Goal: Task Accomplishment & Management: Manage account settings

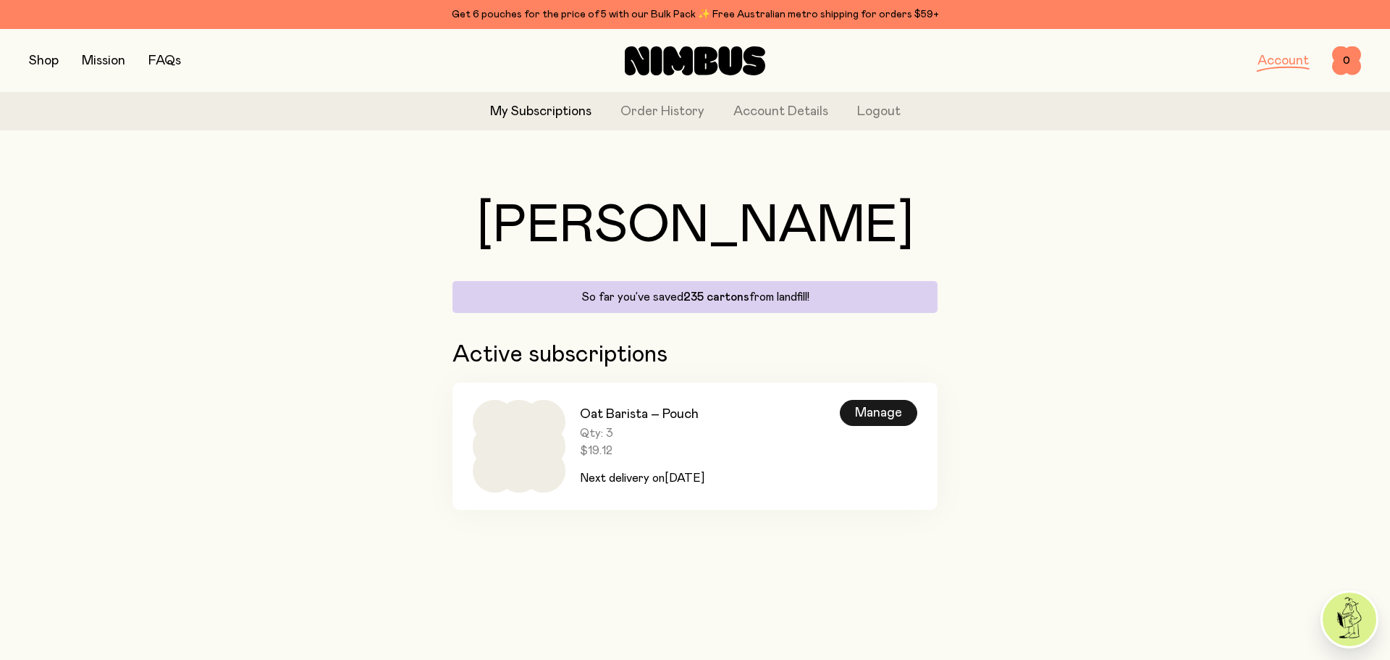
click at [875, 412] on div "Manage" at bounding box center [878, 413] width 77 height 26
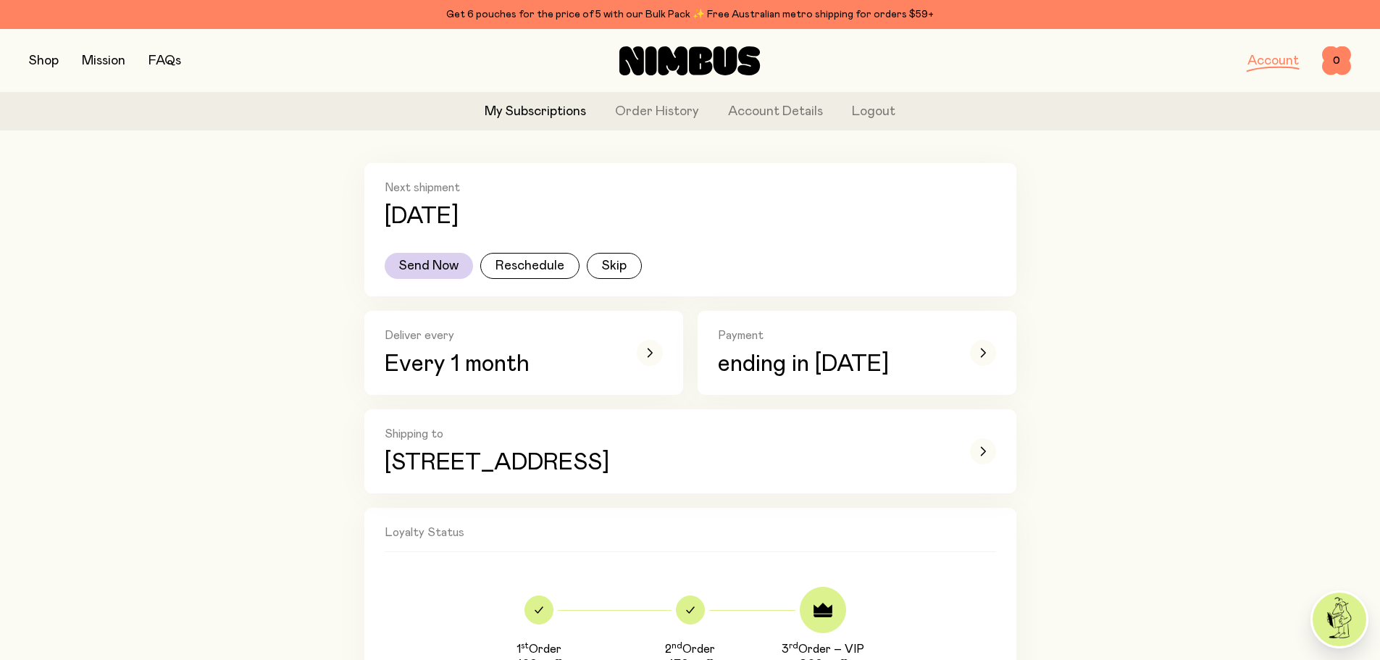
scroll to position [217, 0]
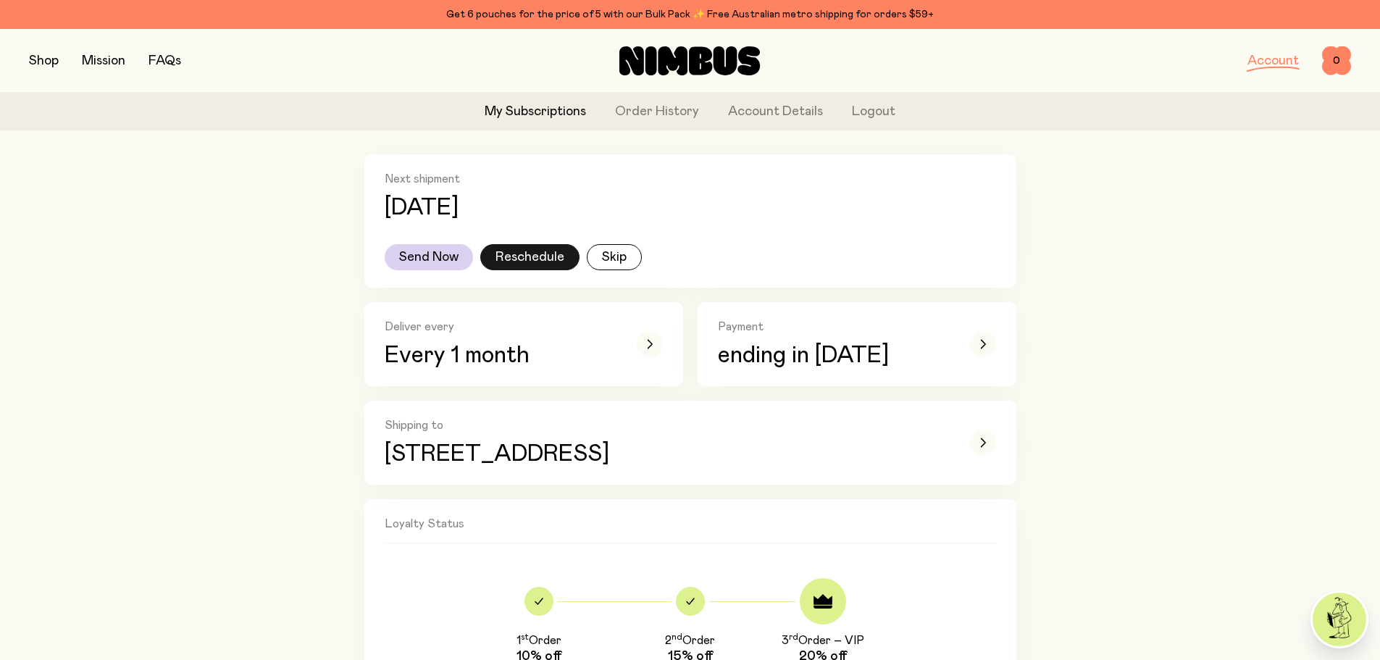
click at [533, 251] on button "Reschedule" at bounding box center [529, 257] width 99 height 26
select select "**"
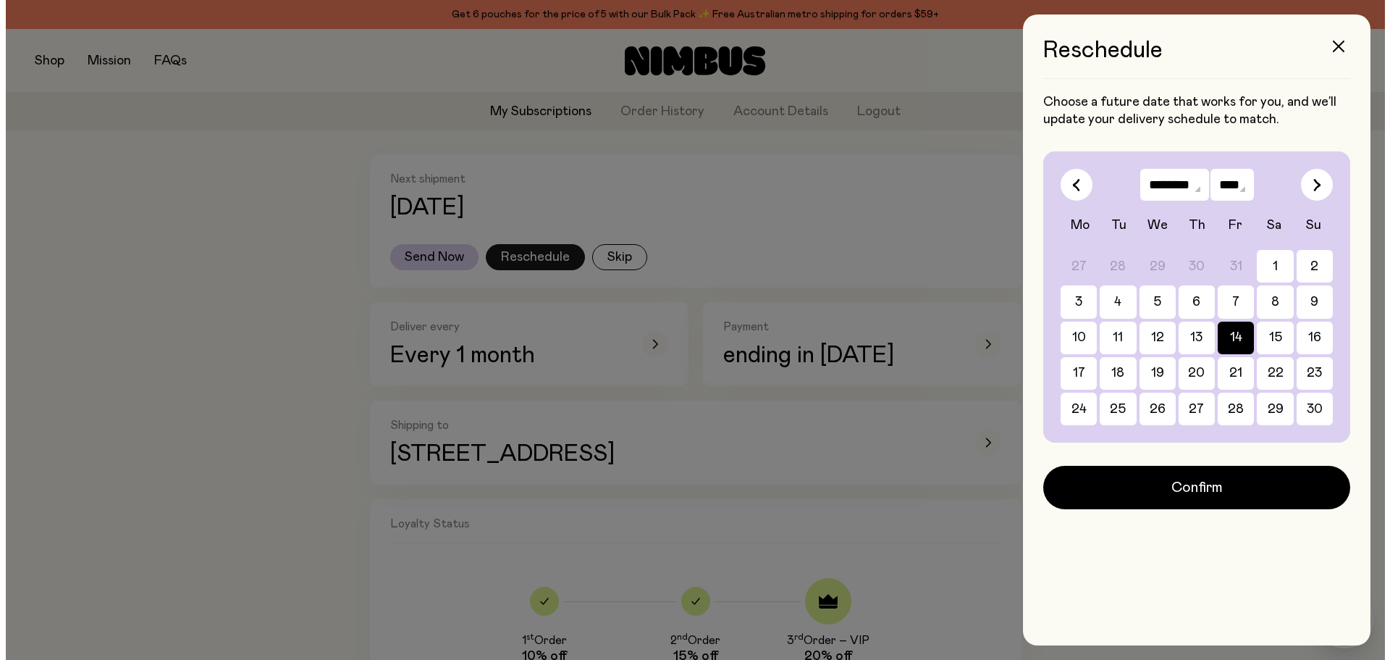
scroll to position [0, 0]
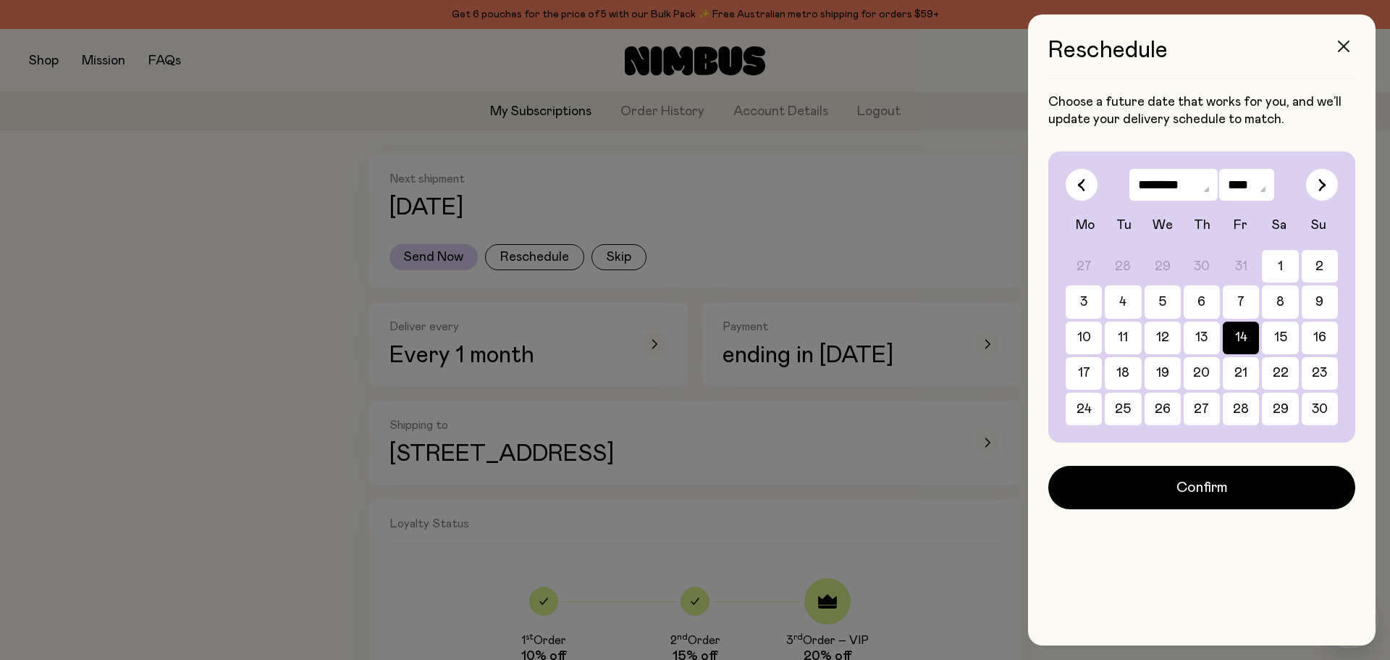
click at [1344, 46] on icon "button" at bounding box center [1344, 47] width 12 height 12
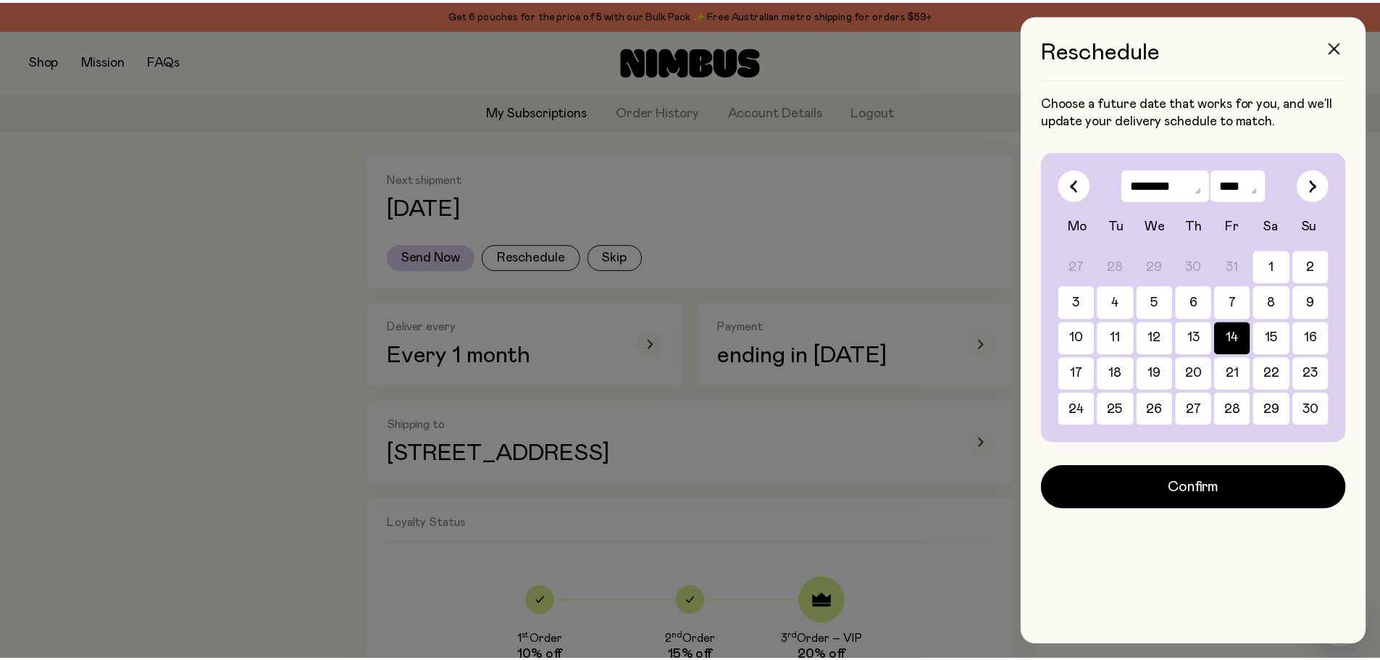
scroll to position [217, 0]
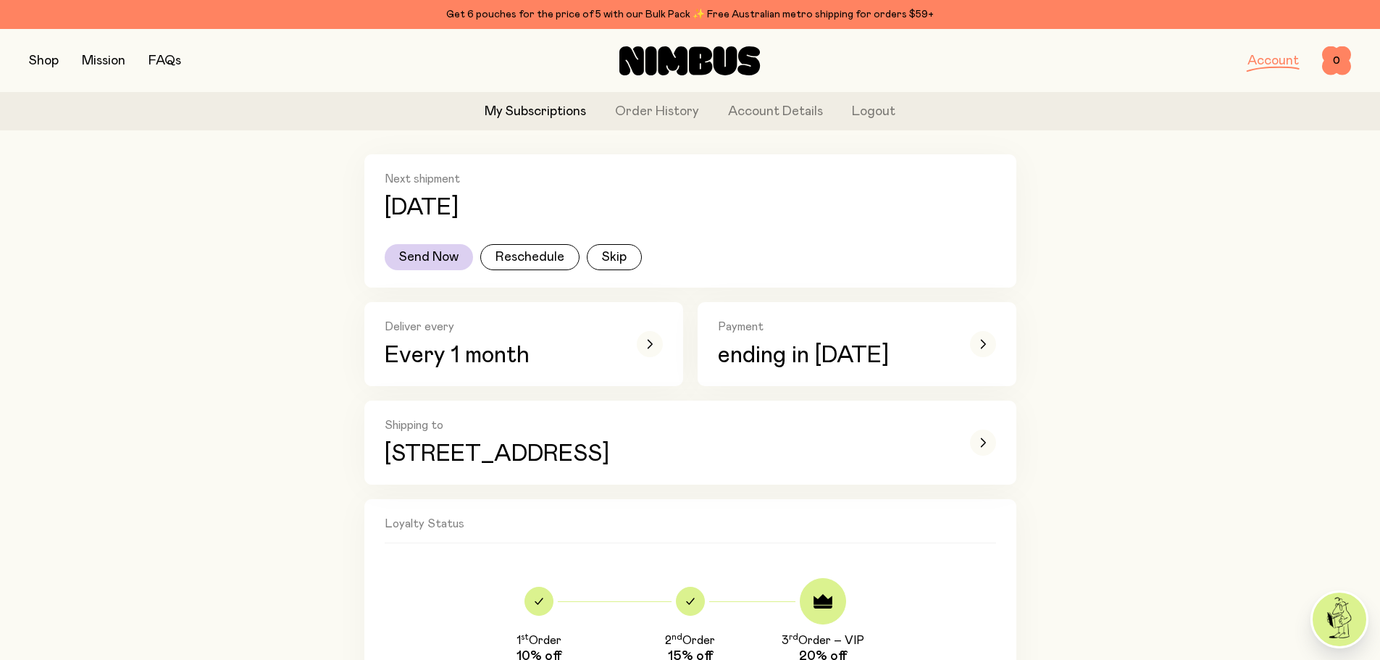
click at [531, 115] on link "My Subscriptions" at bounding box center [534, 112] width 101 height 20
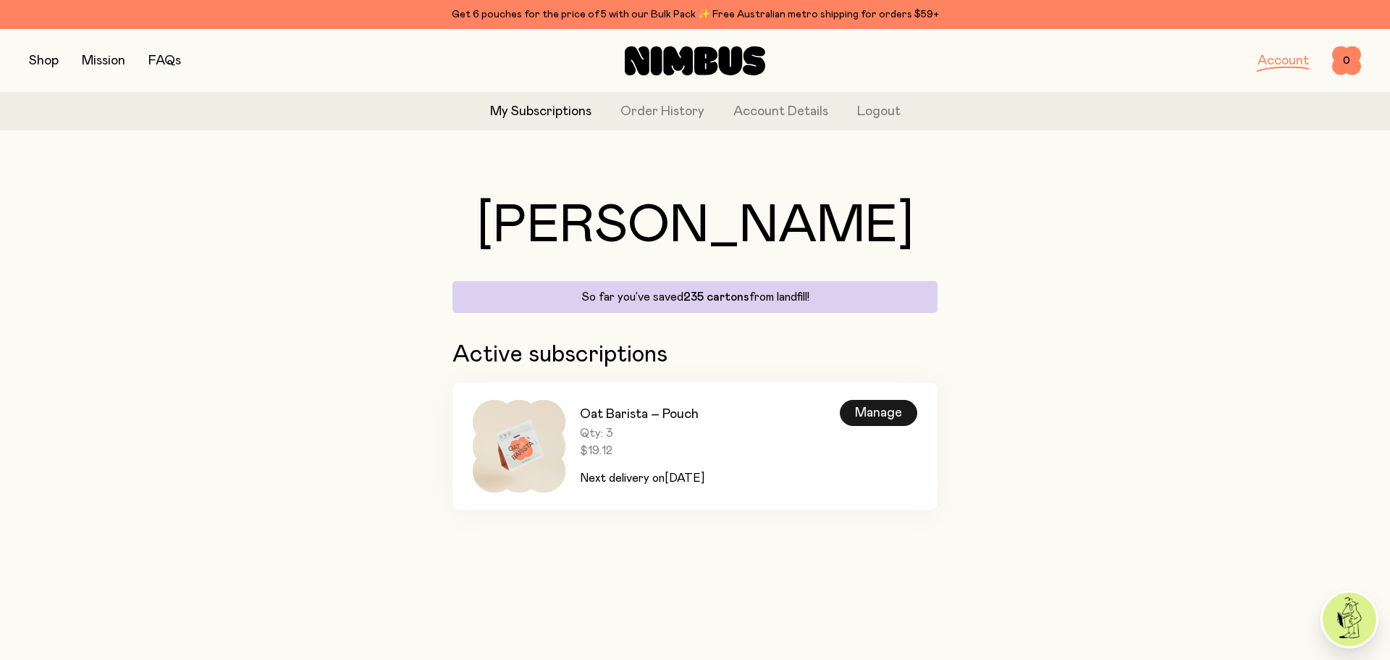
click at [894, 411] on div "Manage" at bounding box center [878, 413] width 77 height 26
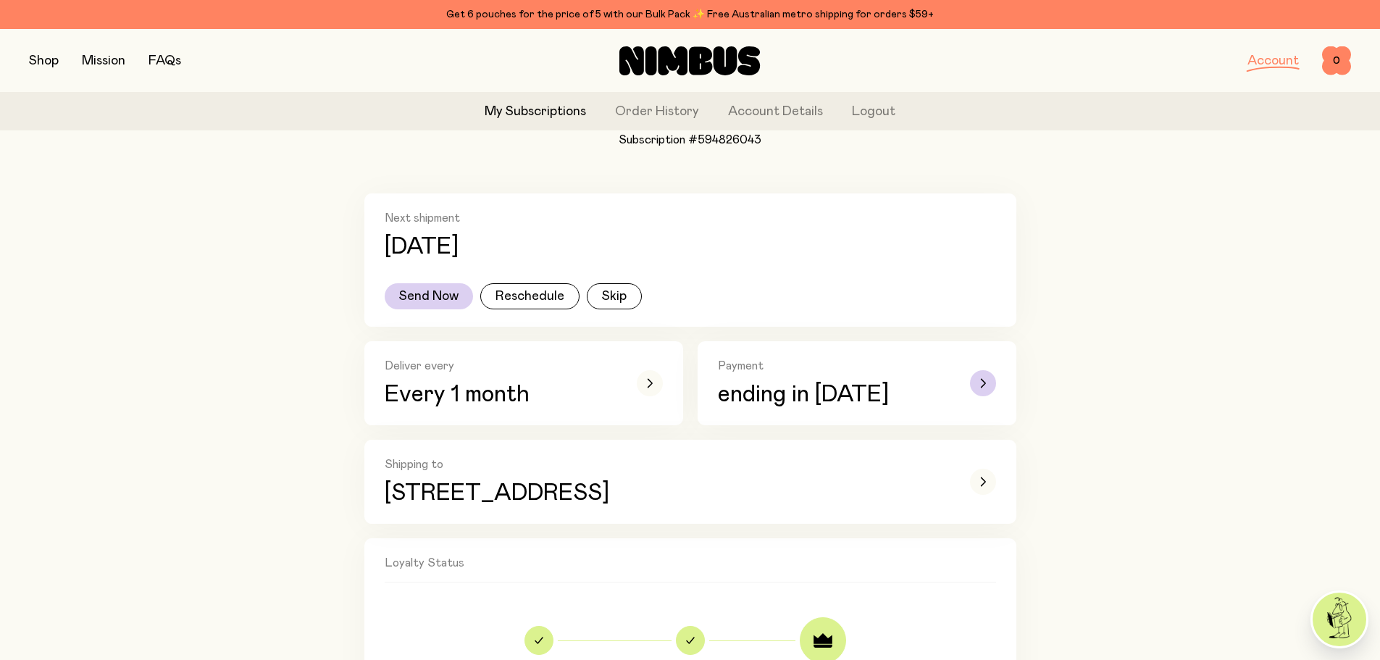
scroll to position [217, 0]
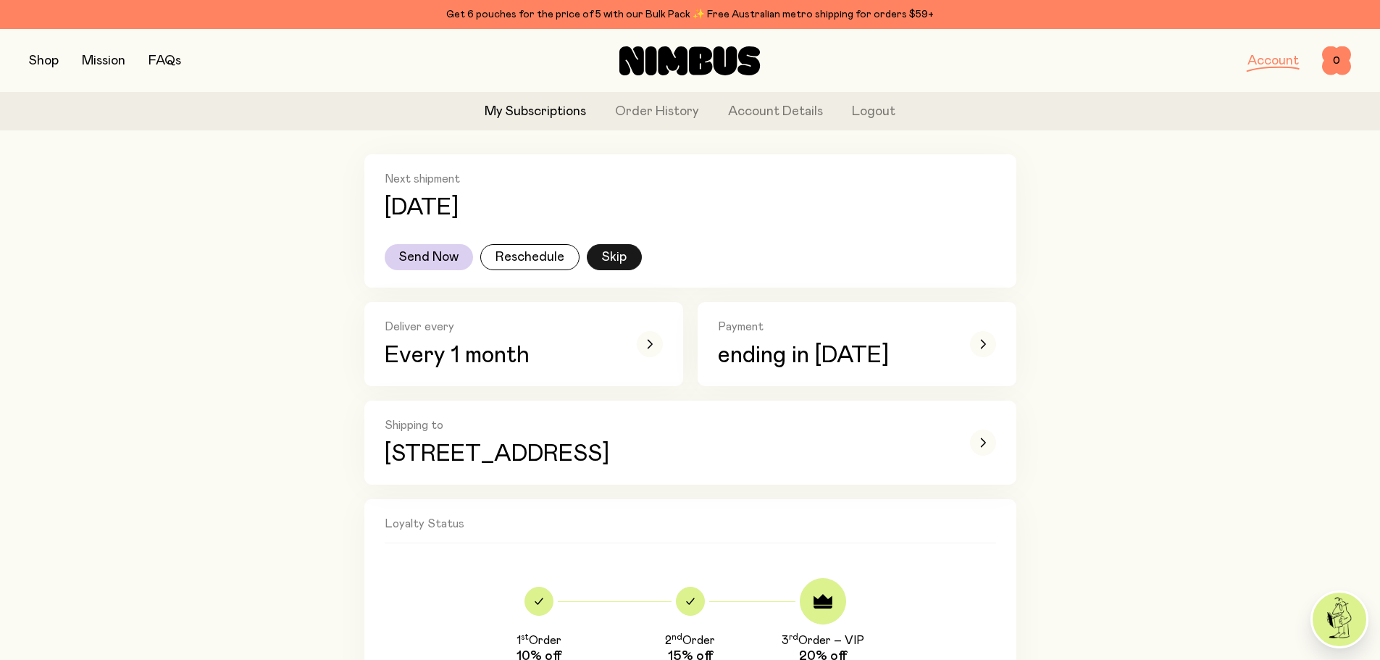
click at [622, 256] on button "Skip" at bounding box center [614, 257] width 55 height 26
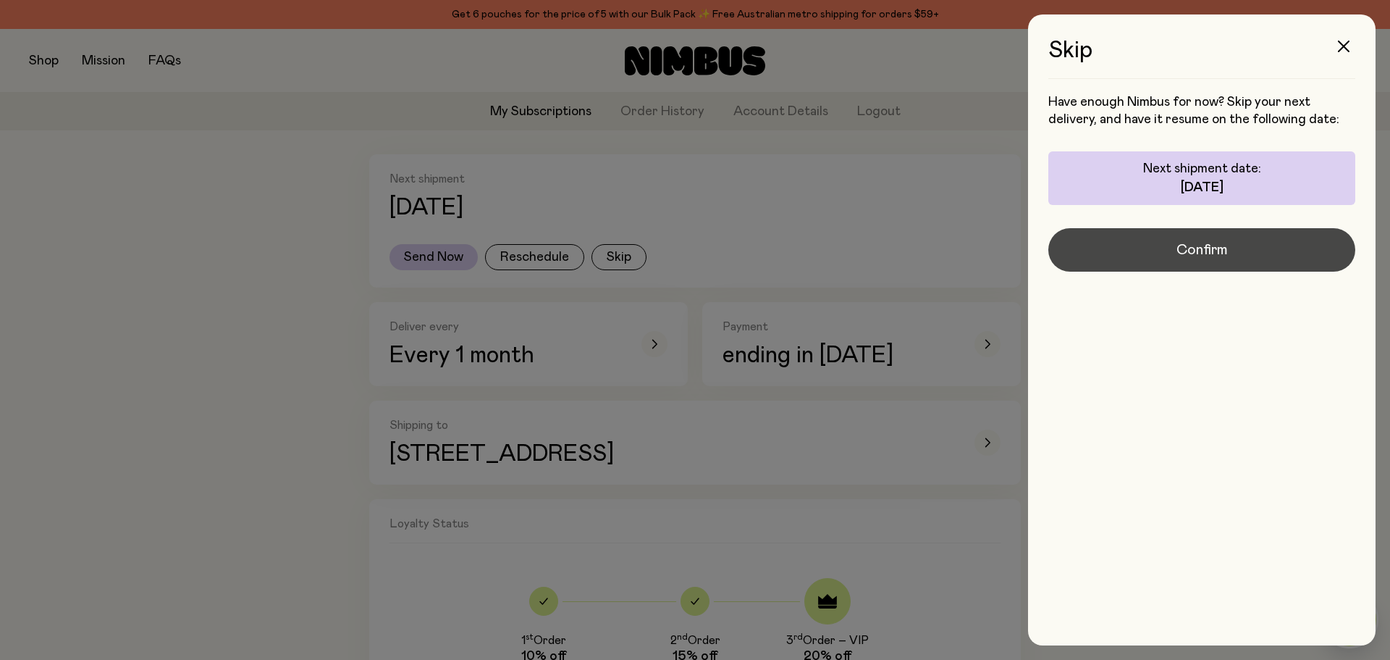
click at [1201, 245] on span "Confirm" at bounding box center [1202, 250] width 51 height 20
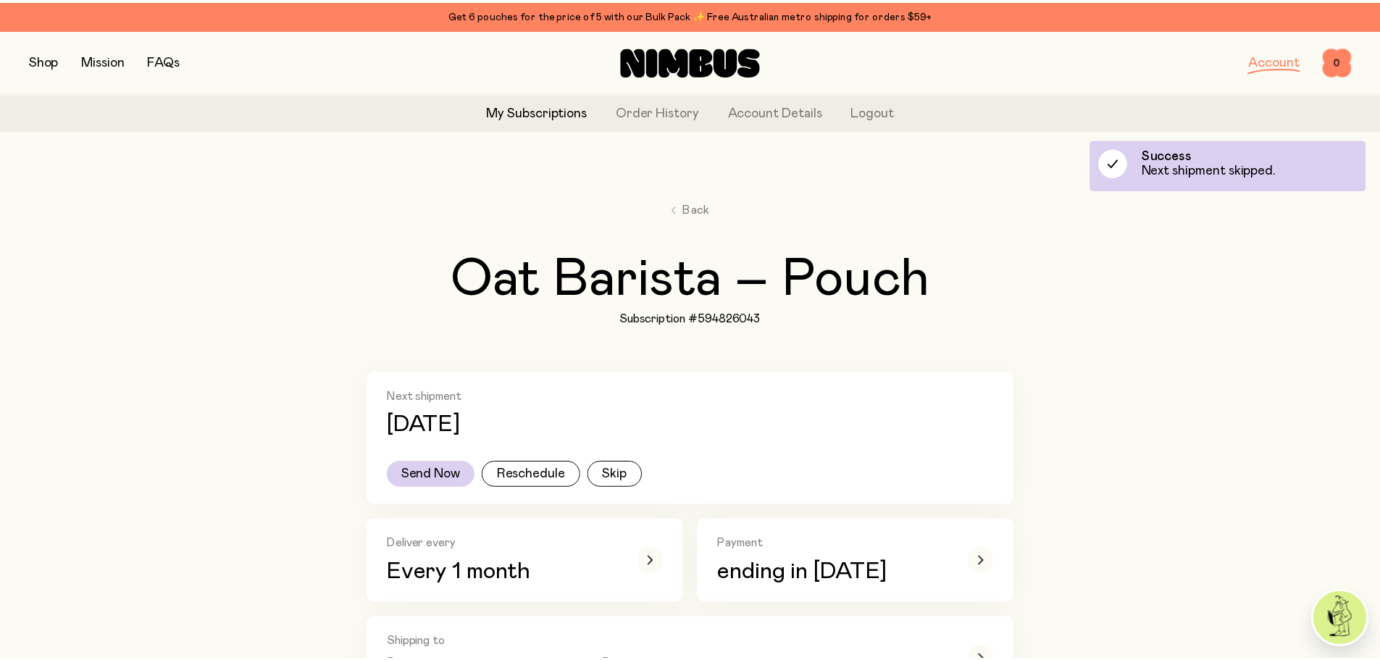
scroll to position [217, 0]
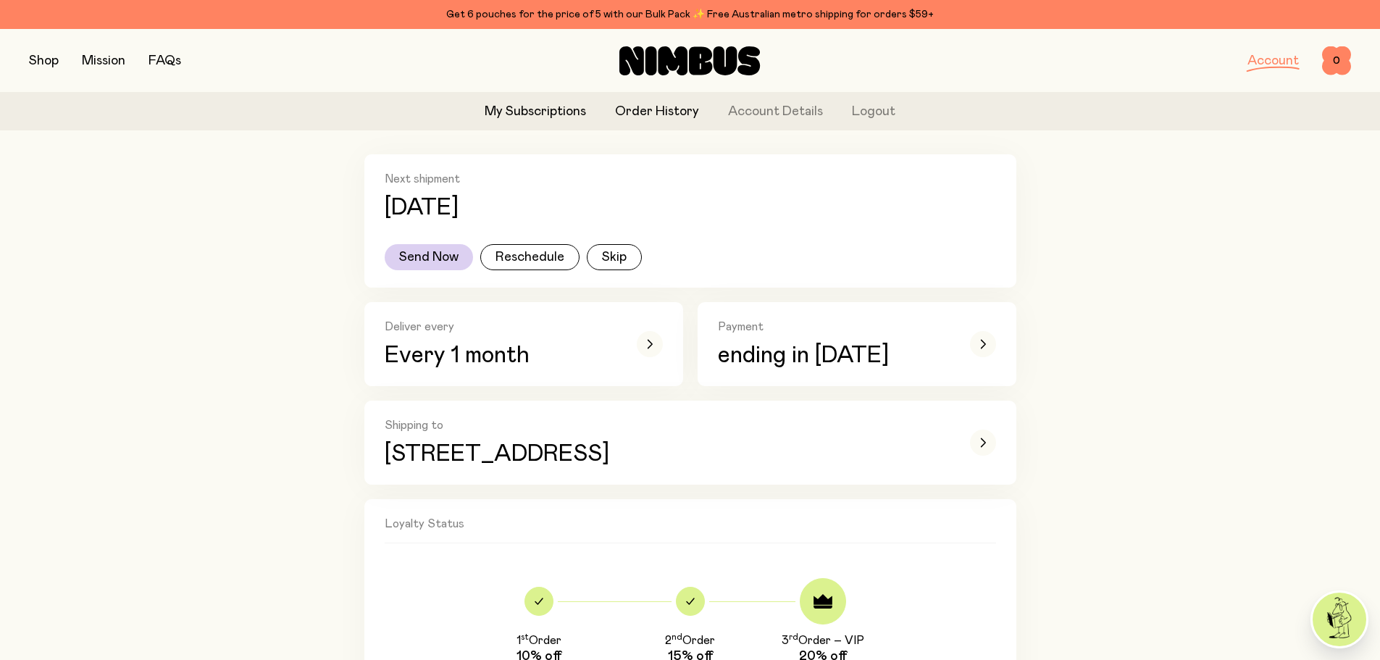
click at [653, 110] on link "Order History" at bounding box center [657, 112] width 84 height 20
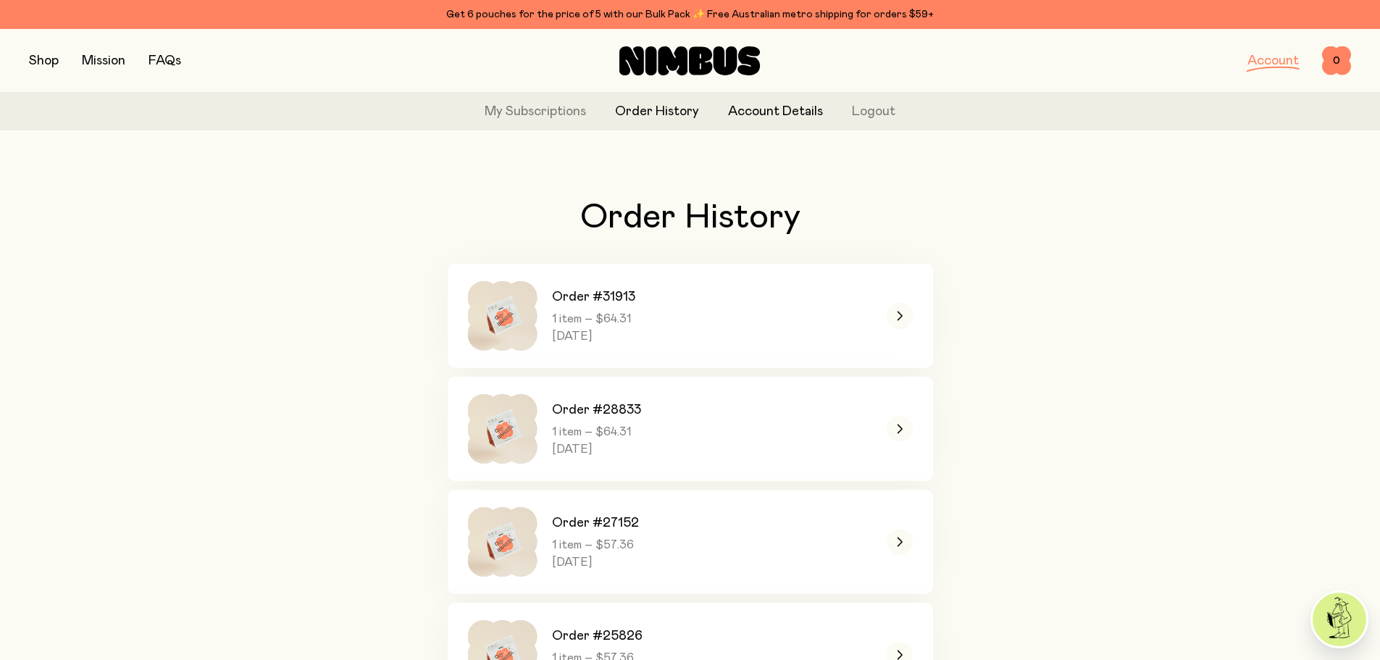
click at [772, 114] on link "Account Details" at bounding box center [775, 112] width 95 height 20
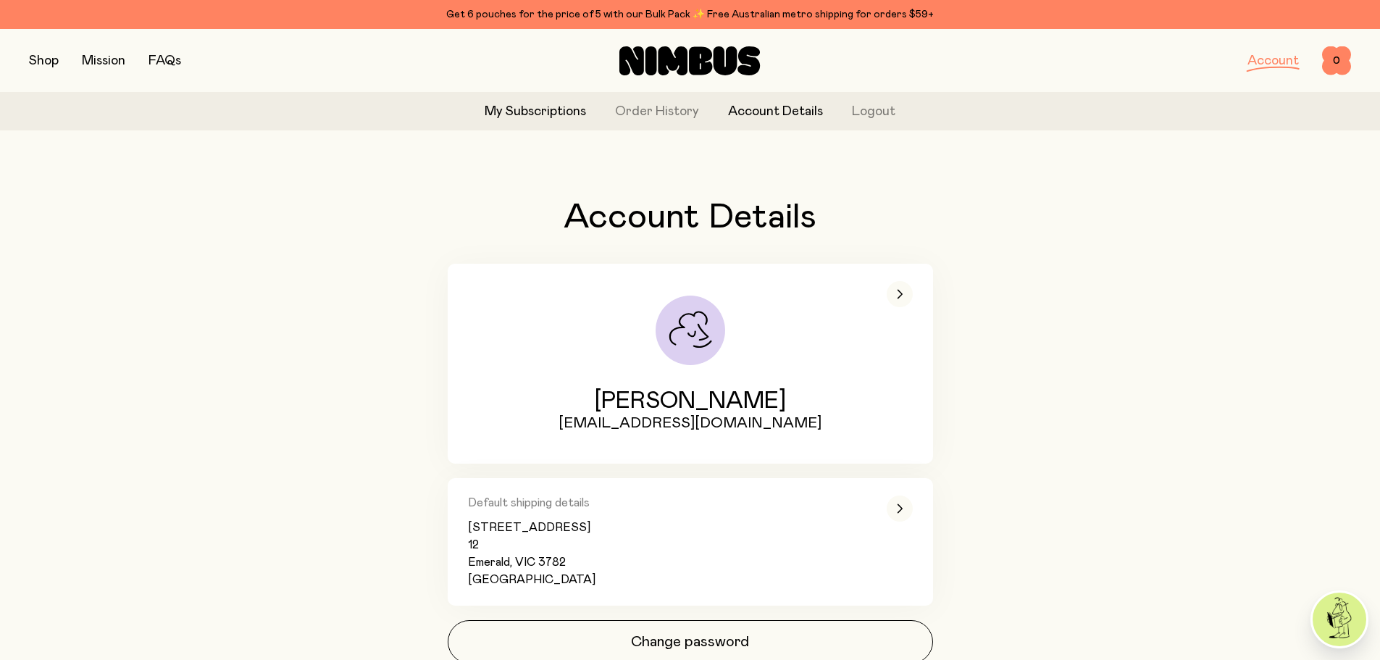
click at [553, 114] on link "My Subscriptions" at bounding box center [534, 112] width 101 height 20
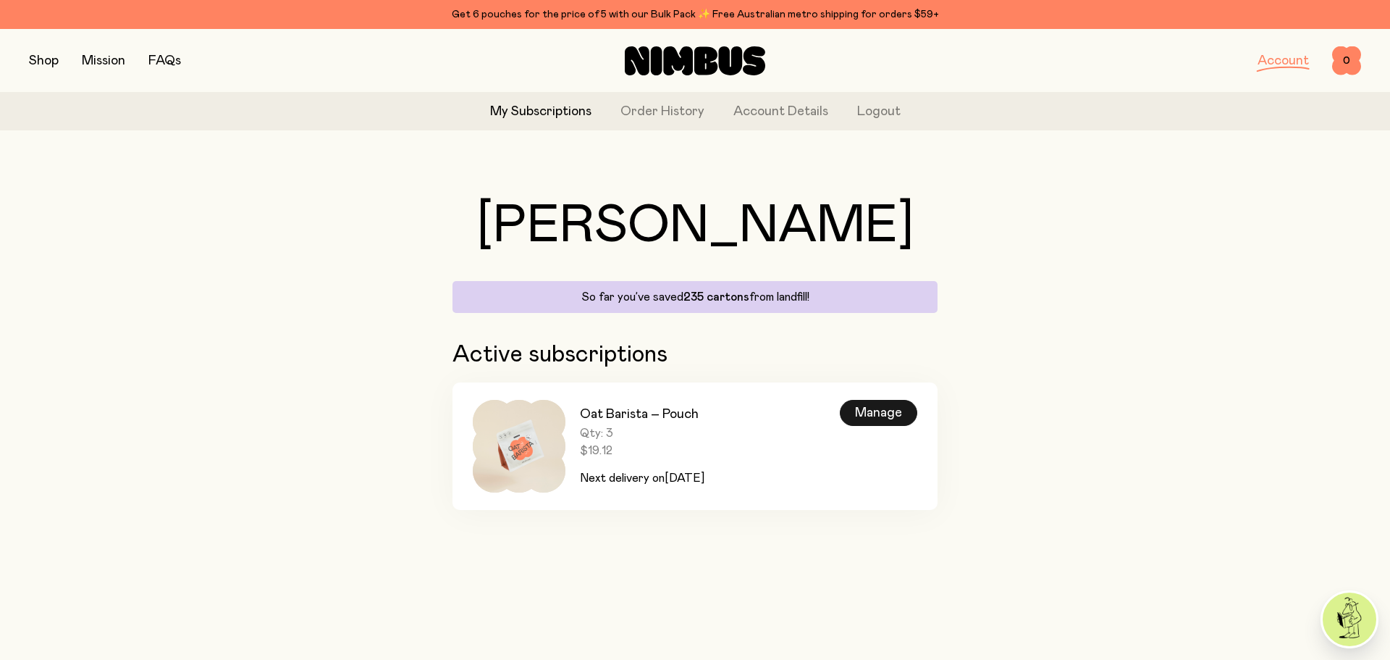
click at [880, 408] on div "Manage" at bounding box center [878, 413] width 77 height 26
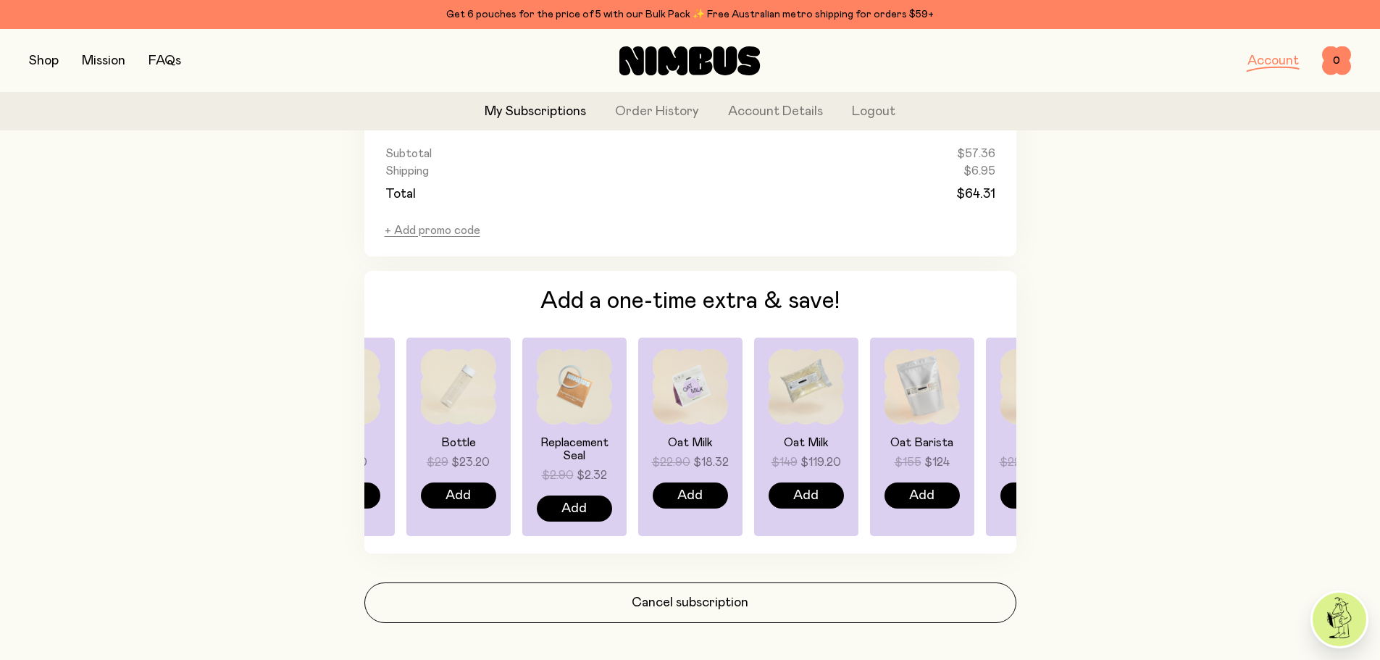
scroll to position [989, 0]
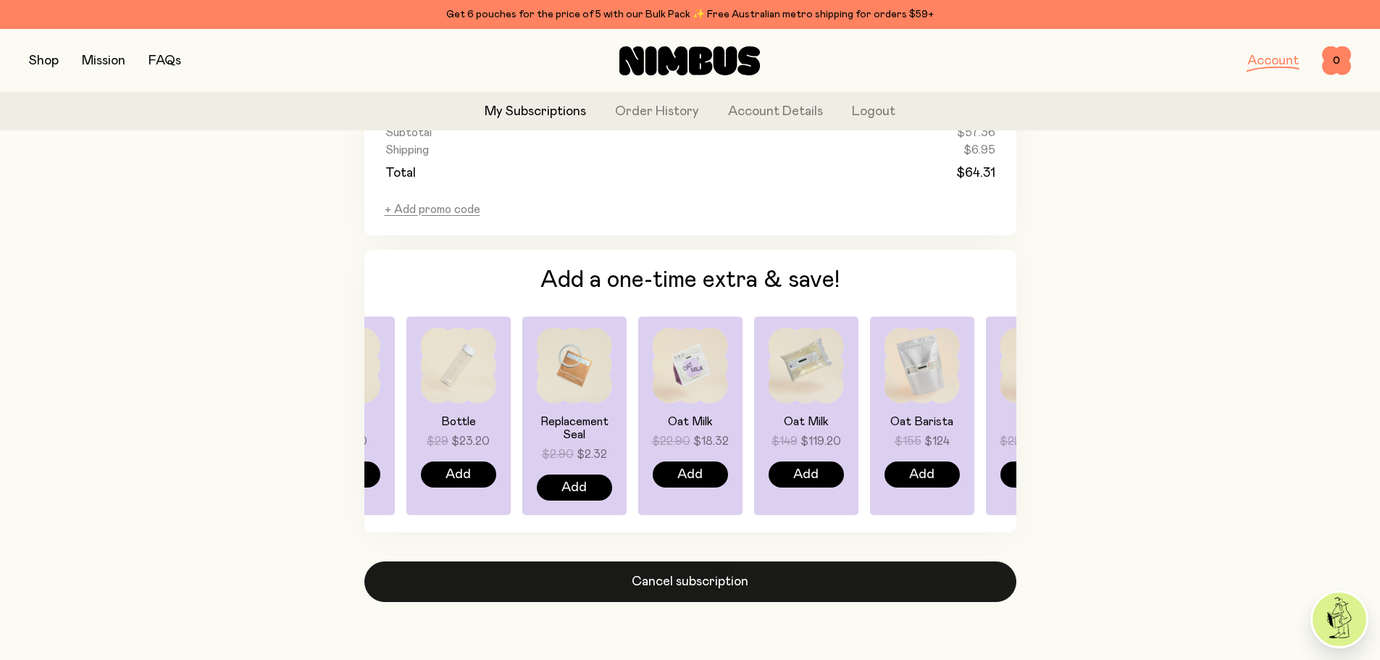
click at [686, 583] on button "Cancel subscription" at bounding box center [690, 581] width 652 height 41
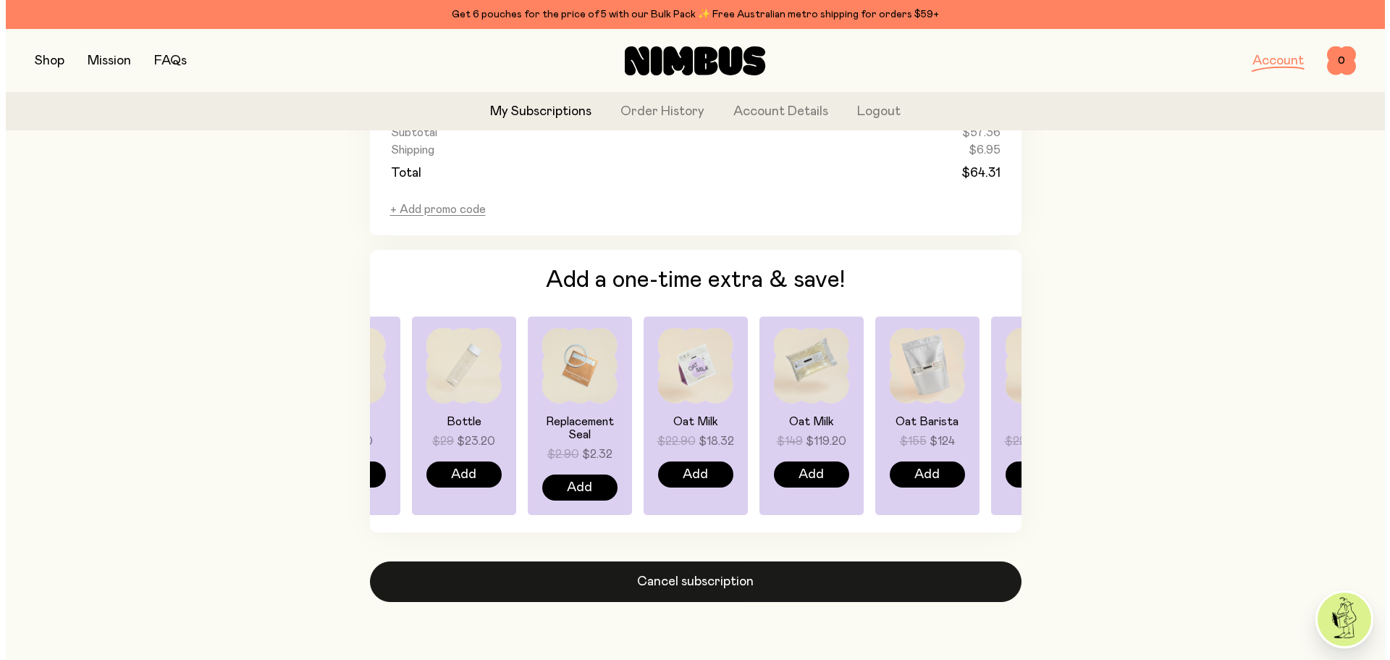
scroll to position [0, 0]
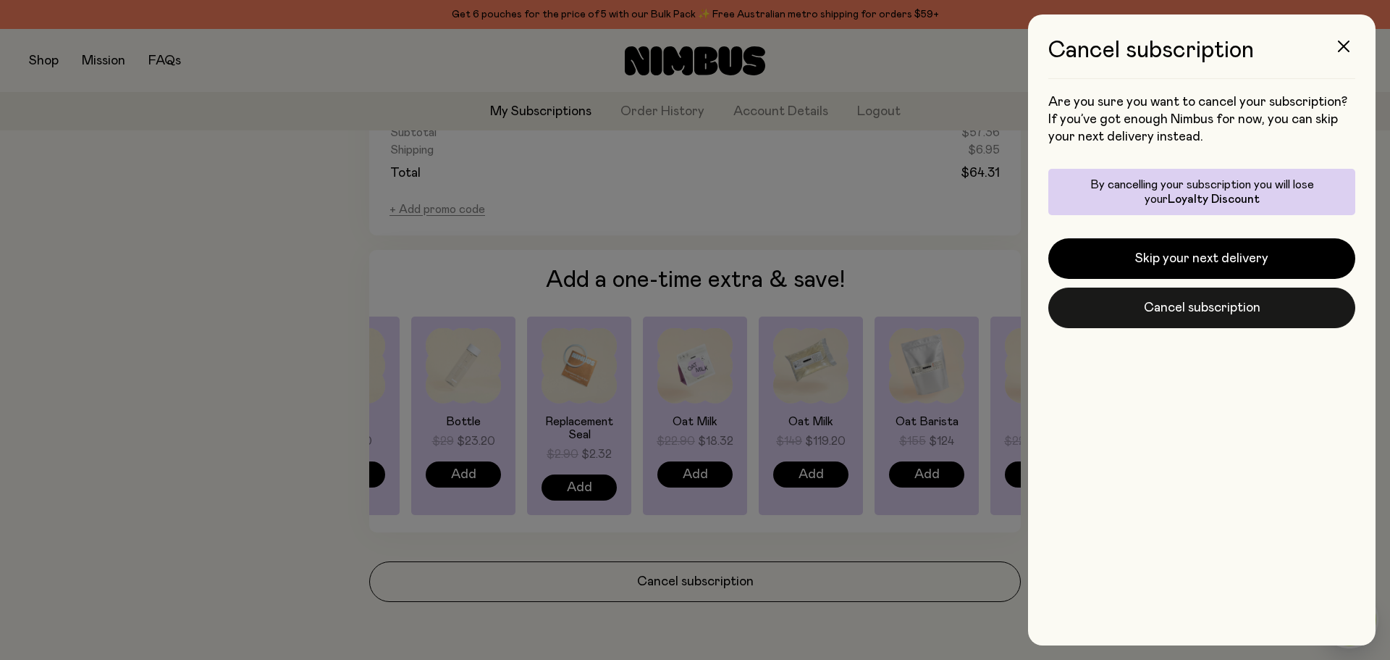
click at [1178, 307] on button "Cancel subscription" at bounding box center [1202, 308] width 307 height 41
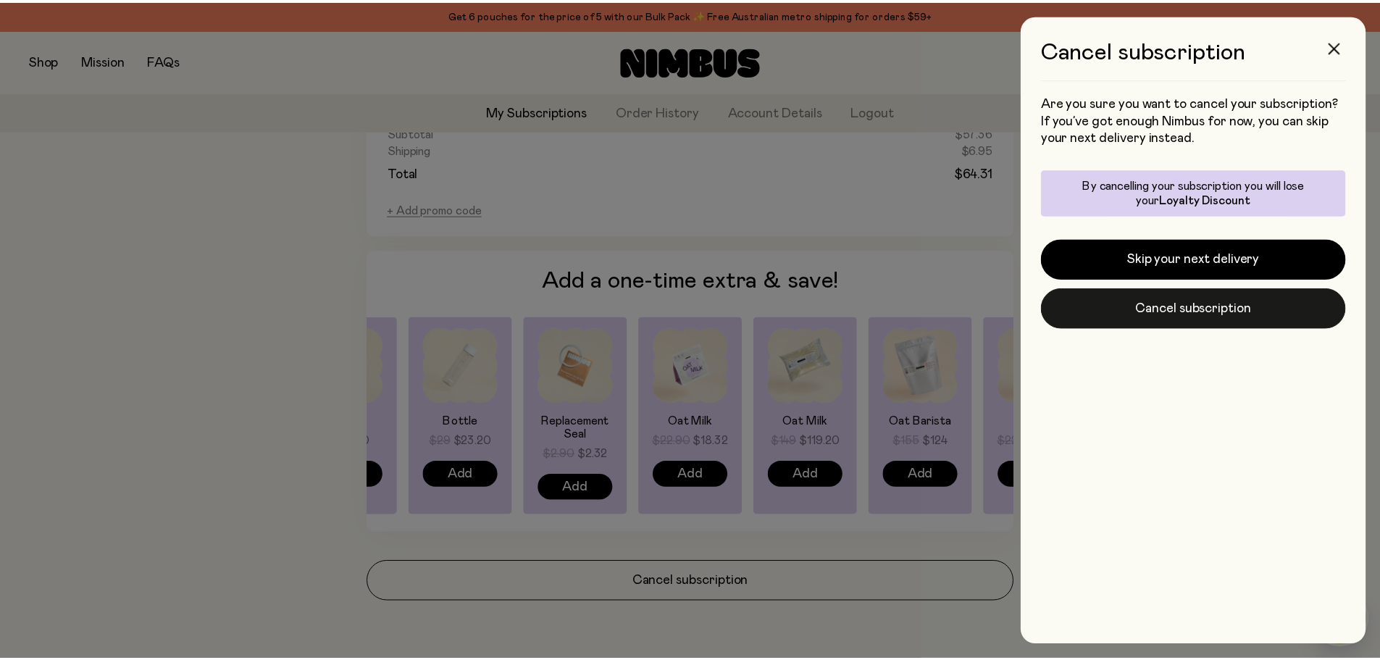
scroll to position [989, 0]
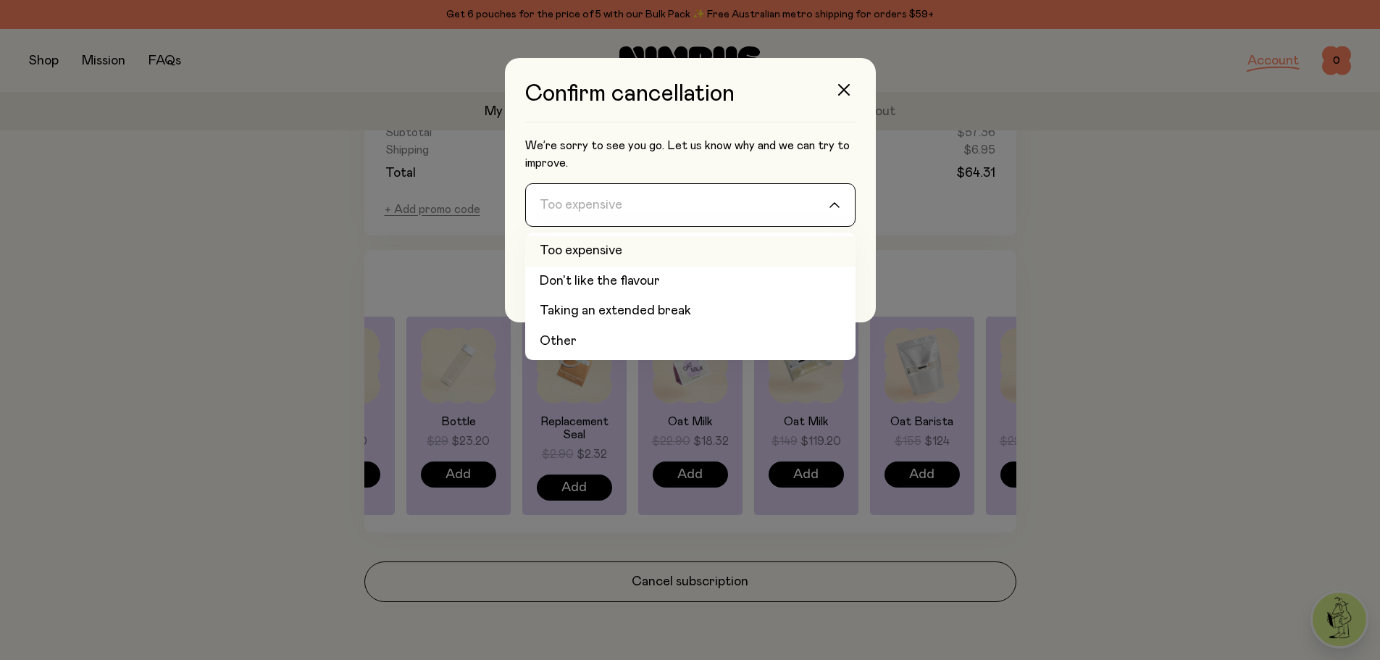
click at [839, 205] on icon "Search for option" at bounding box center [834, 205] width 12 height 6
click at [653, 283] on li "Don't like the flavour" at bounding box center [690, 282] width 330 height 30
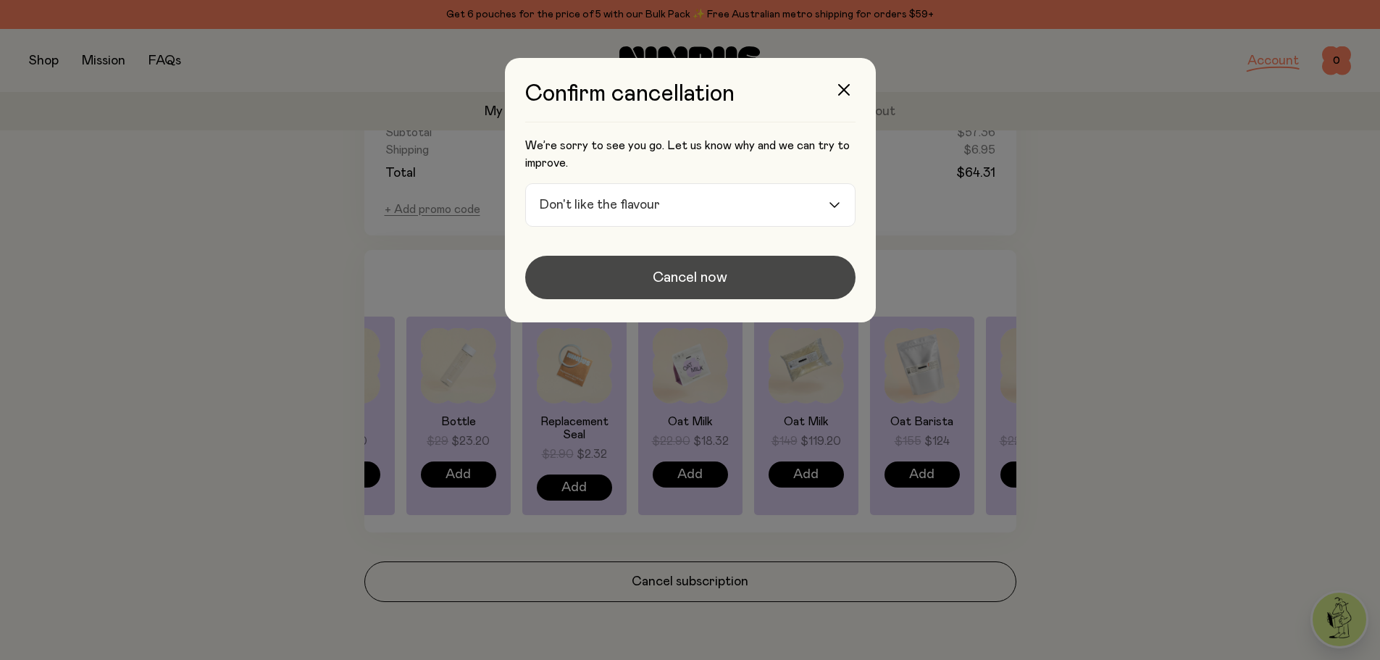
click at [726, 280] on span "Cancel now" at bounding box center [690, 277] width 75 height 20
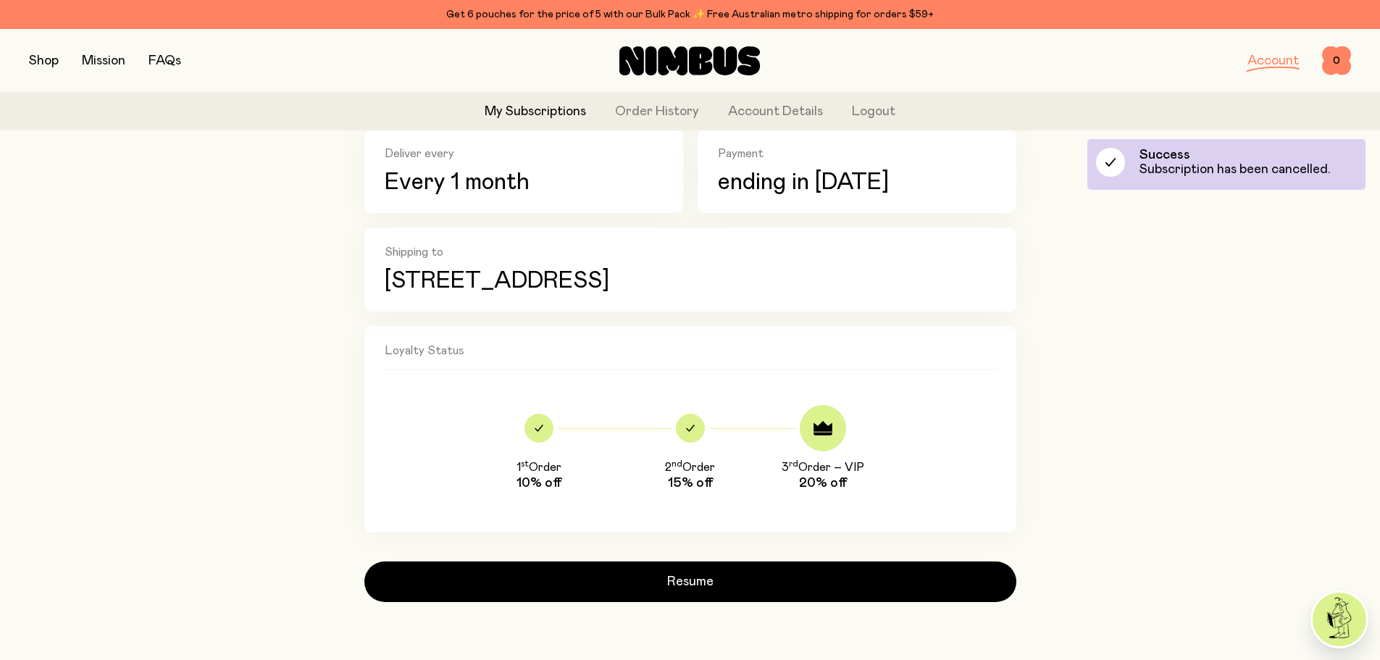
scroll to position [390, 0]
click at [1273, 60] on link "Account" at bounding box center [1272, 60] width 51 height 13
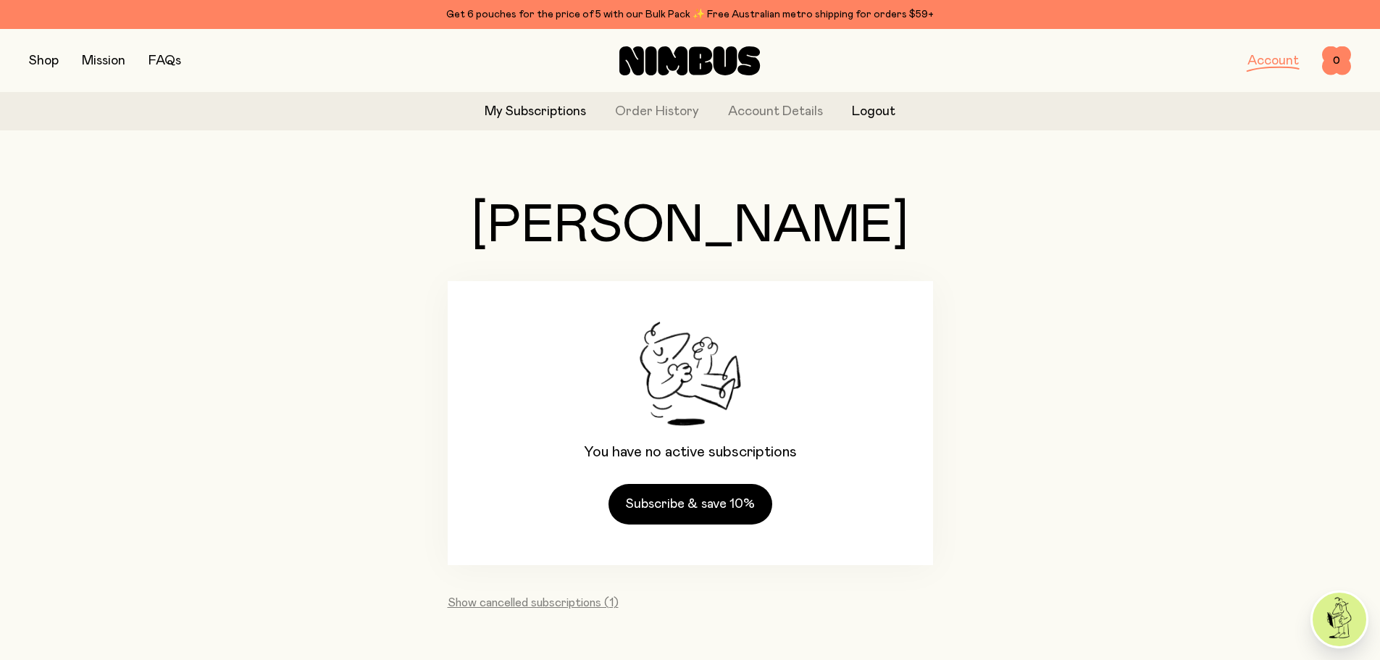
click at [880, 104] on button "Logout" at bounding box center [873, 112] width 43 height 20
